Goal: Navigation & Orientation: Find specific page/section

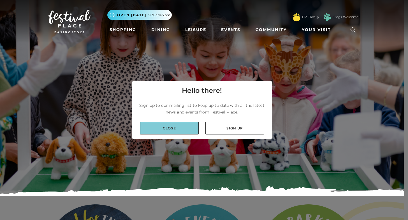
drag, startPoint x: 180, startPoint y: 132, endPoint x: 182, endPoint y: 128, distance: 3.9
click at [180, 132] on link "Close" at bounding box center [169, 128] width 59 height 13
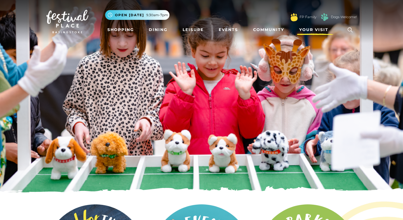
click at [317, 29] on span "Your Visit" at bounding box center [314, 30] width 29 height 6
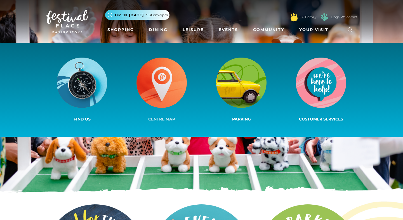
click at [168, 95] on img at bounding box center [162, 83] width 50 height 50
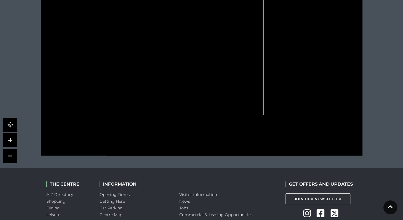
scroll to position [224, 0]
click at [10, 139] on link at bounding box center [10, 140] width 14 height 14
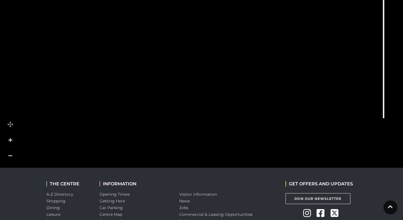
drag, startPoint x: 110, startPoint y: 153, endPoint x: 181, endPoint y: 99, distance: 89.7
click at [13, 141] on link at bounding box center [10, 140] width 14 height 14
drag, startPoint x: 229, startPoint y: 66, endPoint x: 231, endPoint y: 62, distance: 4.4
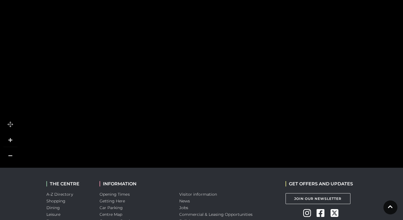
drag, startPoint x: 44, startPoint y: 82, endPoint x: 174, endPoint y: 113, distance: 133.8
drag, startPoint x: 183, startPoint y: 63, endPoint x: 126, endPoint y: 118, distance: 79.2
click at [126, 118] on polygon at bounding box center [245, 13] width 445 height 515
drag, startPoint x: 104, startPoint y: 18, endPoint x: 99, endPoint y: 88, distance: 70.7
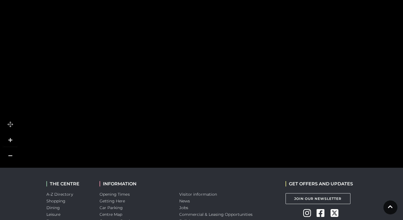
click at [99, 88] on polygon at bounding box center [240, 83] width 445 height 515
drag, startPoint x: 205, startPoint y: 120, endPoint x: 130, endPoint y: 52, distance: 102.3
click at [193, 50] on polygon at bounding box center [227, 12] width 445 height 515
drag, startPoint x: 271, startPoint y: 49, endPoint x: 172, endPoint y: 141, distance: 135.5
click at [172, 141] on icon at bounding box center [344, 48] width 1307 height 735
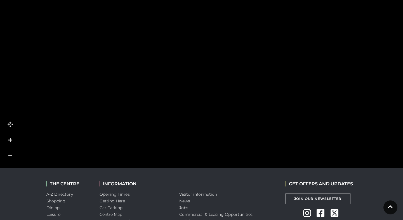
drag, startPoint x: 205, startPoint y: 62, endPoint x: 177, endPoint y: 134, distance: 76.8
click at [177, 134] on icon at bounding box center [309, 122] width 1307 height 735
drag, startPoint x: 252, startPoint y: 122, endPoint x: 209, endPoint y: 71, distance: 66.9
click at [209, 71] on polygon at bounding box center [57, 126] width 445 height 515
click at [297, 105] on icon at bounding box center [347, 88] width 180 height 401
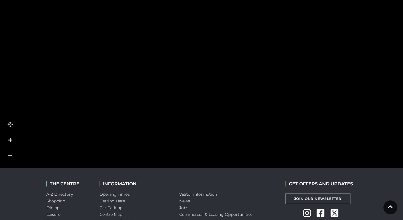
click at [9, 154] on link at bounding box center [10, 156] width 14 height 14
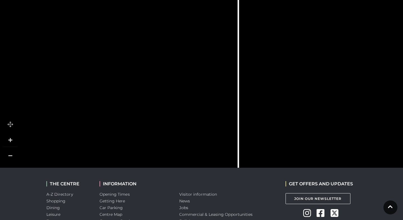
drag, startPoint x: 221, startPoint y: 77, endPoint x: -1, endPoint y: 78, distance: 222.8
click at [0, 78] on html "Skip to Navigation Skip to Content Toggle navigation .st5{fill:none;stroke:#FFF…" at bounding box center [201, 33] width 403 height 514
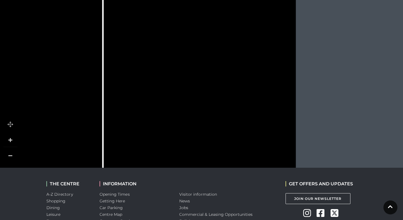
drag, startPoint x: 181, startPoint y: 69, endPoint x: 110, endPoint y: 123, distance: 89.0
click at [10, 140] on link at bounding box center [10, 140] width 14 height 14
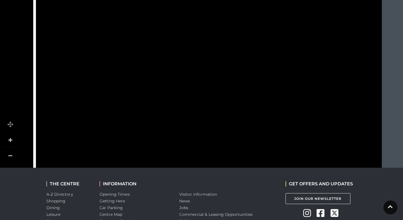
drag, startPoint x: 78, startPoint y: 112, endPoint x: 89, endPoint y: 41, distance: 71.6
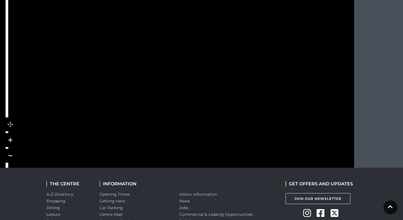
drag, startPoint x: 84, startPoint y: 99, endPoint x: 57, endPoint y: 85, distance: 30.9
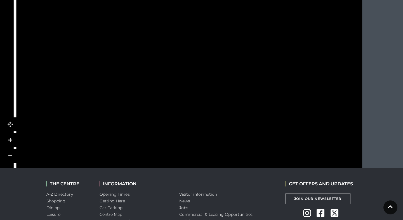
drag, startPoint x: 217, startPoint y: 108, endPoint x: 225, endPoint y: 134, distance: 26.8
click at [225, 134] on icon at bounding box center [184, 127] width 181 height 344
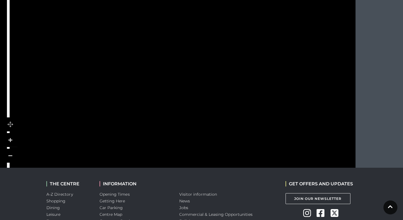
drag, startPoint x: 227, startPoint y: 116, endPoint x: 219, endPoint y: 67, distance: 50.2
click at [219, 67] on icon at bounding box center [178, 92] width 181 height 344
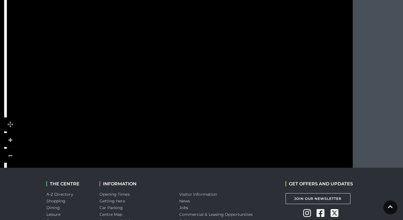
drag, startPoint x: 198, startPoint y: 138, endPoint x: 199, endPoint y: 64, distance: 73.9
click at [199, 64] on icon at bounding box center [175, 26] width 181 height 344
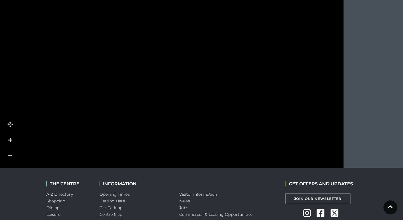
drag, startPoint x: 203, startPoint y: 41, endPoint x: 188, endPoint y: 103, distance: 63.8
click at [188, 102] on icon at bounding box center [166, 50] width 181 height 344
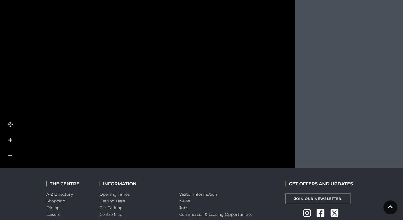
drag, startPoint x: 187, startPoint y: 64, endPoint x: 139, endPoint y: 47, distance: 51.3
click at [139, 47] on icon at bounding box center [117, 33] width 181 height 344
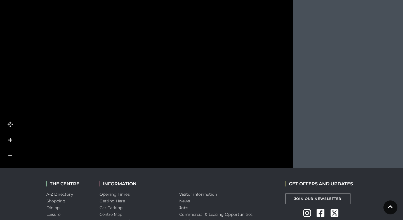
drag, startPoint x: 144, startPoint y: 44, endPoint x: 142, endPoint y: 123, distance: 79.0
click at [142, 123] on icon at bounding box center [115, 112] width 181 height 344
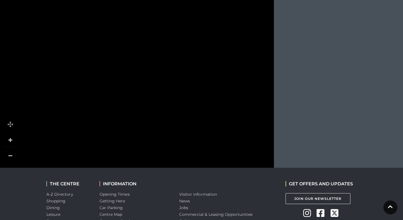
drag, startPoint x: 142, startPoint y: 51, endPoint x: 123, endPoint y: 91, distance: 44.1
click at [123, 91] on icon at bounding box center [96, 152] width 181 height 344
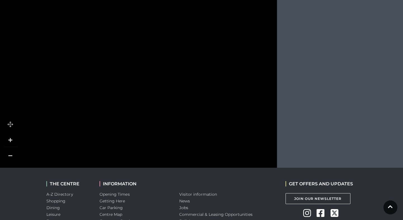
drag, startPoint x: 115, startPoint y: 104, endPoint x: 118, endPoint y: 62, distance: 41.5
click at [118, 62] on icon at bounding box center [99, 111] width 181 height 344
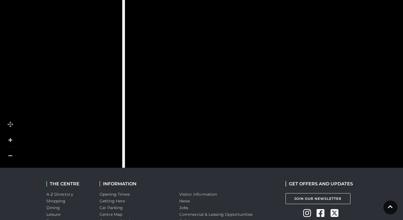
drag, startPoint x: 181, startPoint y: 43, endPoint x: 231, endPoint y: 4, distance: 63.3
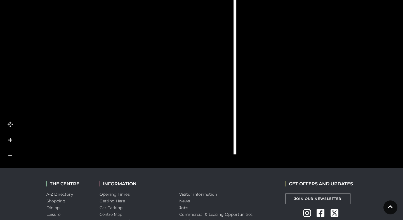
drag, startPoint x: 103, startPoint y: 107, endPoint x: 211, endPoint y: 15, distance: 142.1
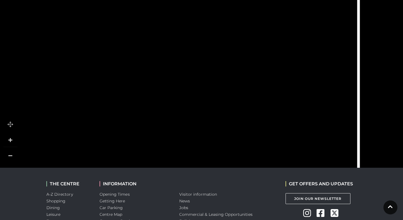
drag, startPoint x: 116, startPoint y: 85, endPoint x: 189, endPoint y: 160, distance: 104.1
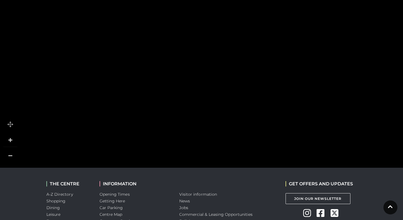
drag, startPoint x: 193, startPoint y: 50, endPoint x: 294, endPoint y: 60, distance: 101.5
drag, startPoint x: 58, startPoint y: 107, endPoint x: 198, endPoint y: 16, distance: 166.6
drag, startPoint x: 144, startPoint y: 139, endPoint x: 154, endPoint y: 92, distance: 47.5
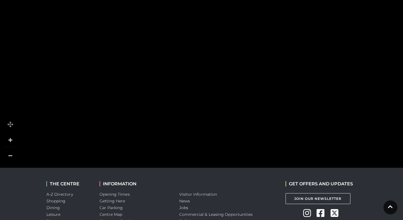
drag, startPoint x: 154, startPoint y: 53, endPoint x: 167, endPoint y: 110, distance: 58.2
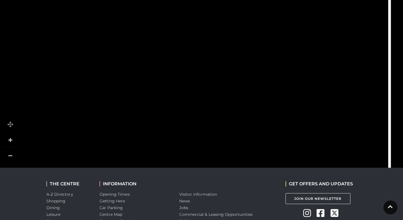
drag, startPoint x: 297, startPoint y: 67, endPoint x: 62, endPoint y: 135, distance: 244.7
click at [62, 135] on polygon at bounding box center [114, 147] width 133 height 94
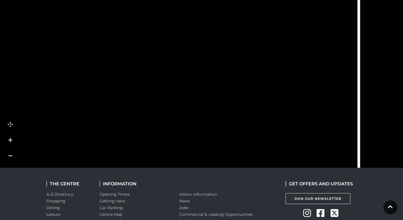
drag, startPoint x: 202, startPoint y: 68, endPoint x: 171, endPoint y: 116, distance: 57.4
click at [171, 116] on icon at bounding box center [231, 26] width 194 height 433
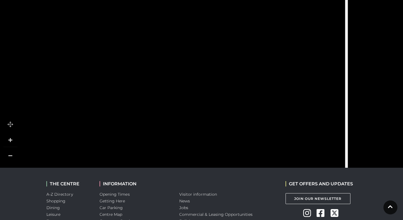
drag, startPoint x: 188, startPoint y: 65, endPoint x: 178, endPoint y: 143, distance: 79.0
click at [178, 143] on icon at bounding box center [218, 91] width 194 height 433
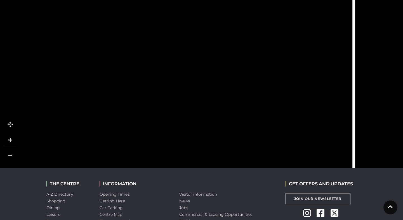
drag, startPoint x: 93, startPoint y: 87, endPoint x: 98, endPoint y: 149, distance: 62.1
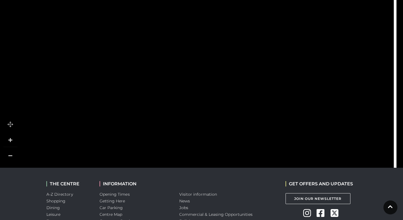
drag, startPoint x: 66, startPoint y: 51, endPoint x: 109, endPoint y: 113, distance: 75.7
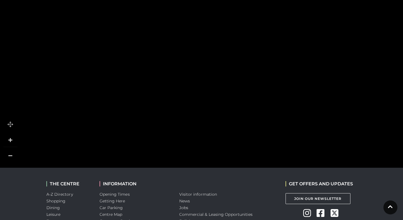
drag, startPoint x: 100, startPoint y: 111, endPoint x: 160, endPoint y: 44, distance: 91.0
click at [160, 44] on polygon at bounding box center [10, 209] width 480 height 556
drag, startPoint x: 74, startPoint y: 37, endPoint x: 106, endPoint y: 79, distance: 53.0
click at [90, 80] on tspan "WESLEY SLOPE" at bounding box center [90, 80] width 0 height 0
drag, startPoint x: 197, startPoint y: 124, endPoint x: 196, endPoint y: 67, distance: 57.1
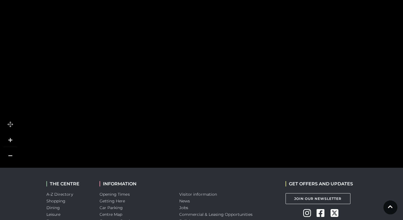
click at [196, 67] on polygon at bounding box center [49, 197] width 480 height 556
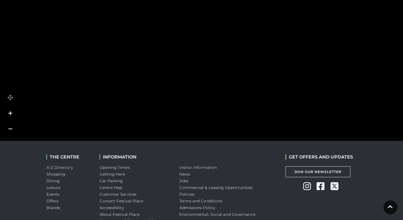
scroll to position [210, 0]
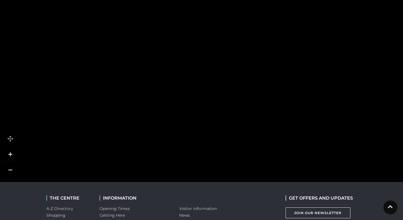
drag, startPoint x: 197, startPoint y: 103, endPoint x: 218, endPoint y: 47, distance: 60.5
click at [218, 47] on polygon at bounding box center [70, 151] width 480 height 556
drag, startPoint x: 223, startPoint y: 135, endPoint x: 221, endPoint y: 56, distance: 79.0
click at [221, 56] on polygon at bounding box center [66, 90] width 480 height 556
drag, startPoint x: 132, startPoint y: 110, endPoint x: 279, endPoint y: 48, distance: 160.1
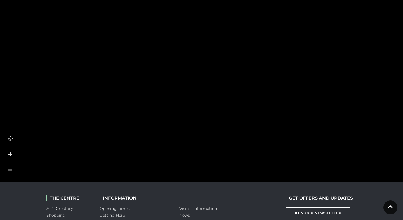
drag, startPoint x: 95, startPoint y: 140, endPoint x: 142, endPoint y: 69, distance: 85.0
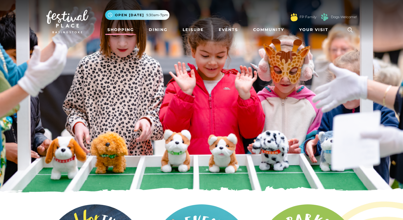
click at [120, 28] on link "Shopping" at bounding box center [120, 30] width 31 height 10
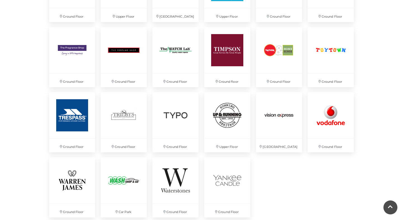
scroll to position [1453, 0]
